Goal: Transaction & Acquisition: Download file/media

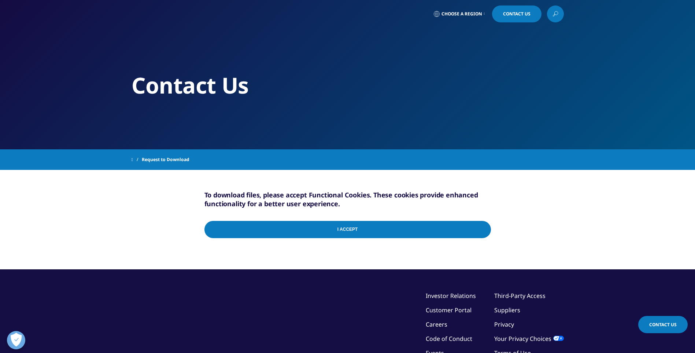
click at [578, 113] on section "Contact Us" at bounding box center [347, 74] width 695 height 149
click at [338, 226] on input "I Accept" at bounding box center [347, 229] width 287 height 17
click at [389, 229] on input "I Accept" at bounding box center [347, 229] width 287 height 17
click at [429, 224] on input "I Accept" at bounding box center [347, 229] width 287 height 17
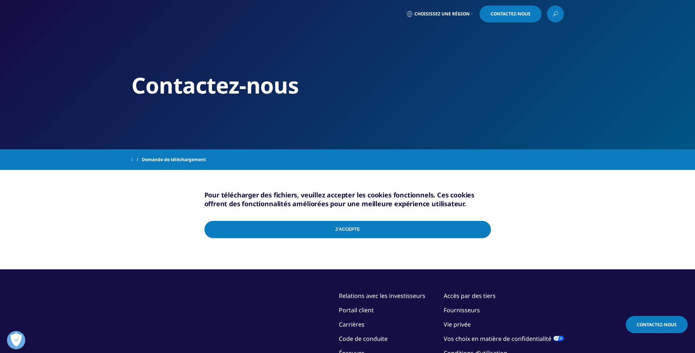
click at [380, 221] on input "I Accept" at bounding box center [347, 229] width 287 height 17
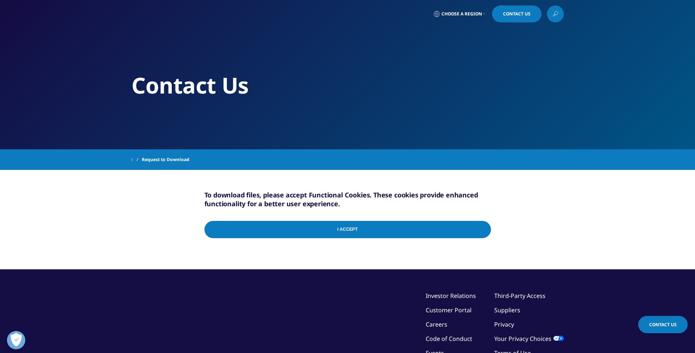
click at [379, 229] on input "I Accept" at bounding box center [347, 229] width 287 height 17
